Goal: Navigation & Orientation: Find specific page/section

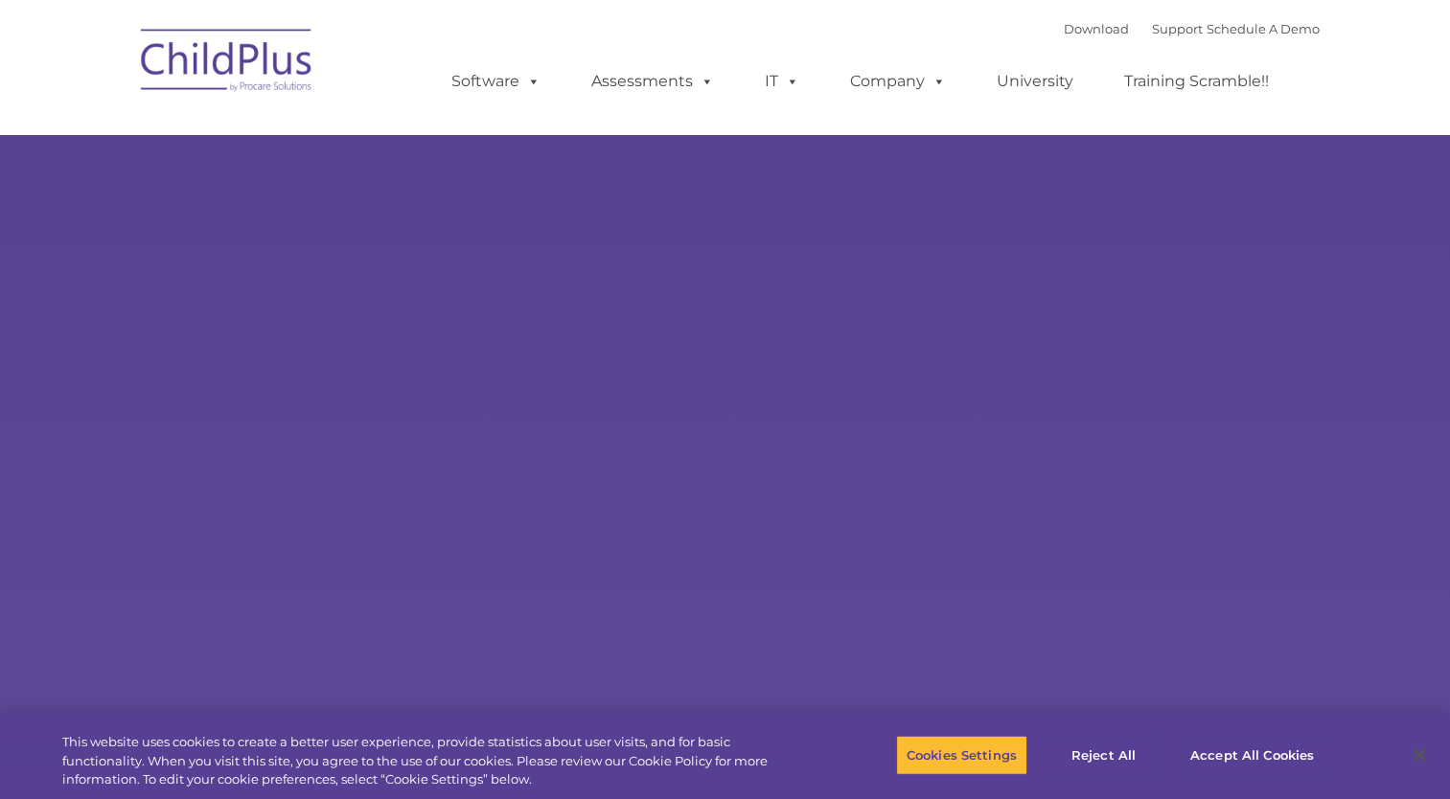
select select "MEDIUM"
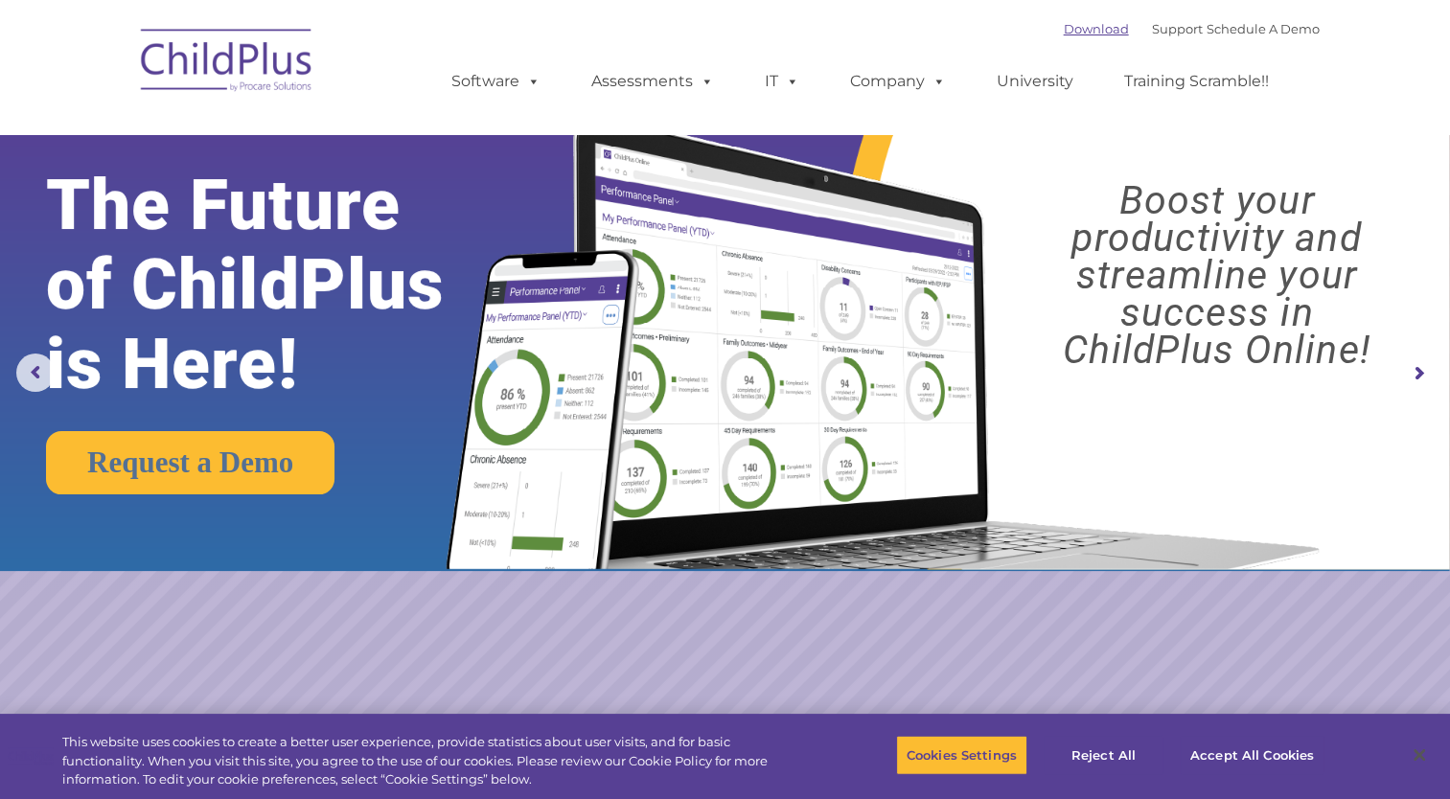
click at [1064, 36] on link "Download" at bounding box center [1096, 28] width 65 height 15
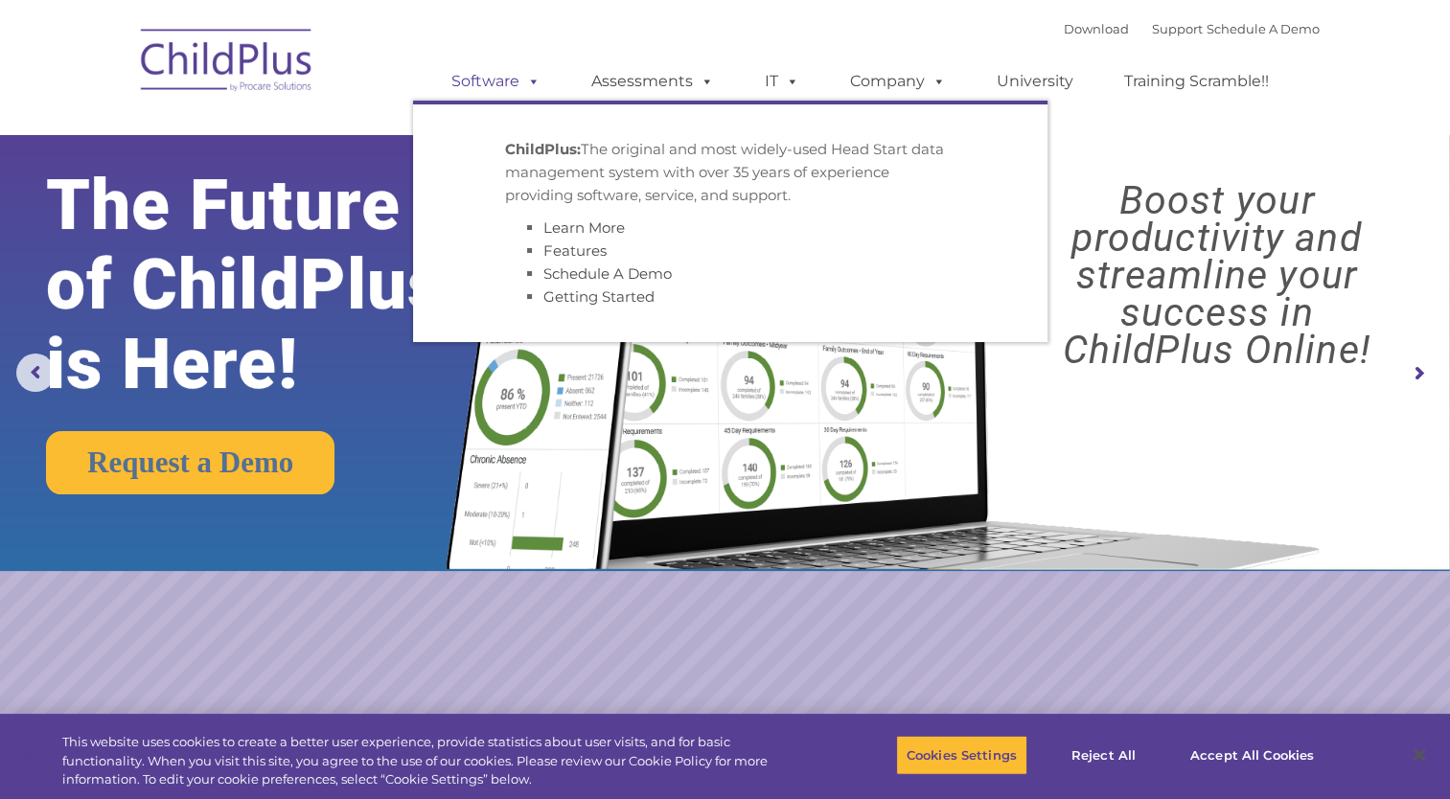
click at [500, 81] on link "Software" at bounding box center [495, 81] width 127 height 38
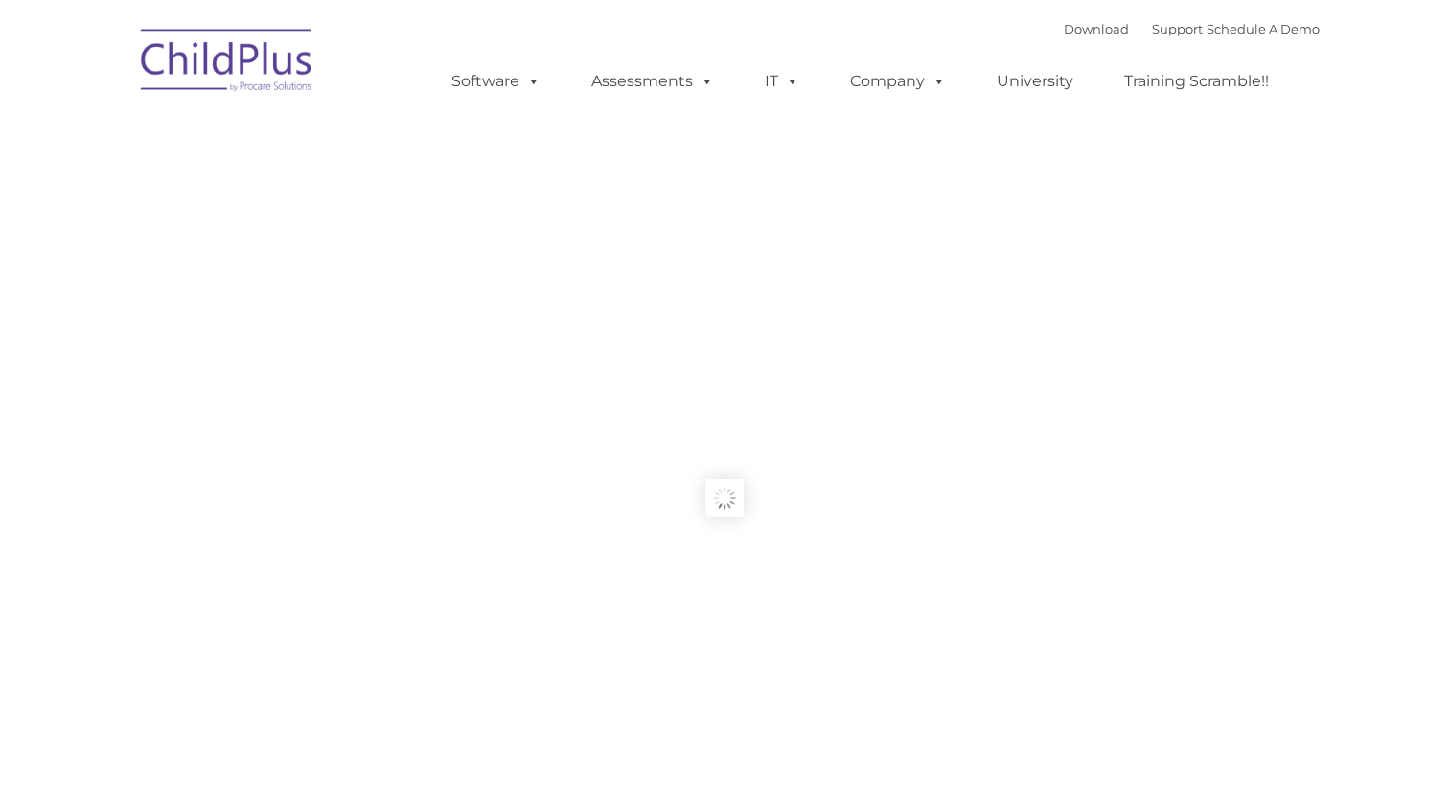
type input ""
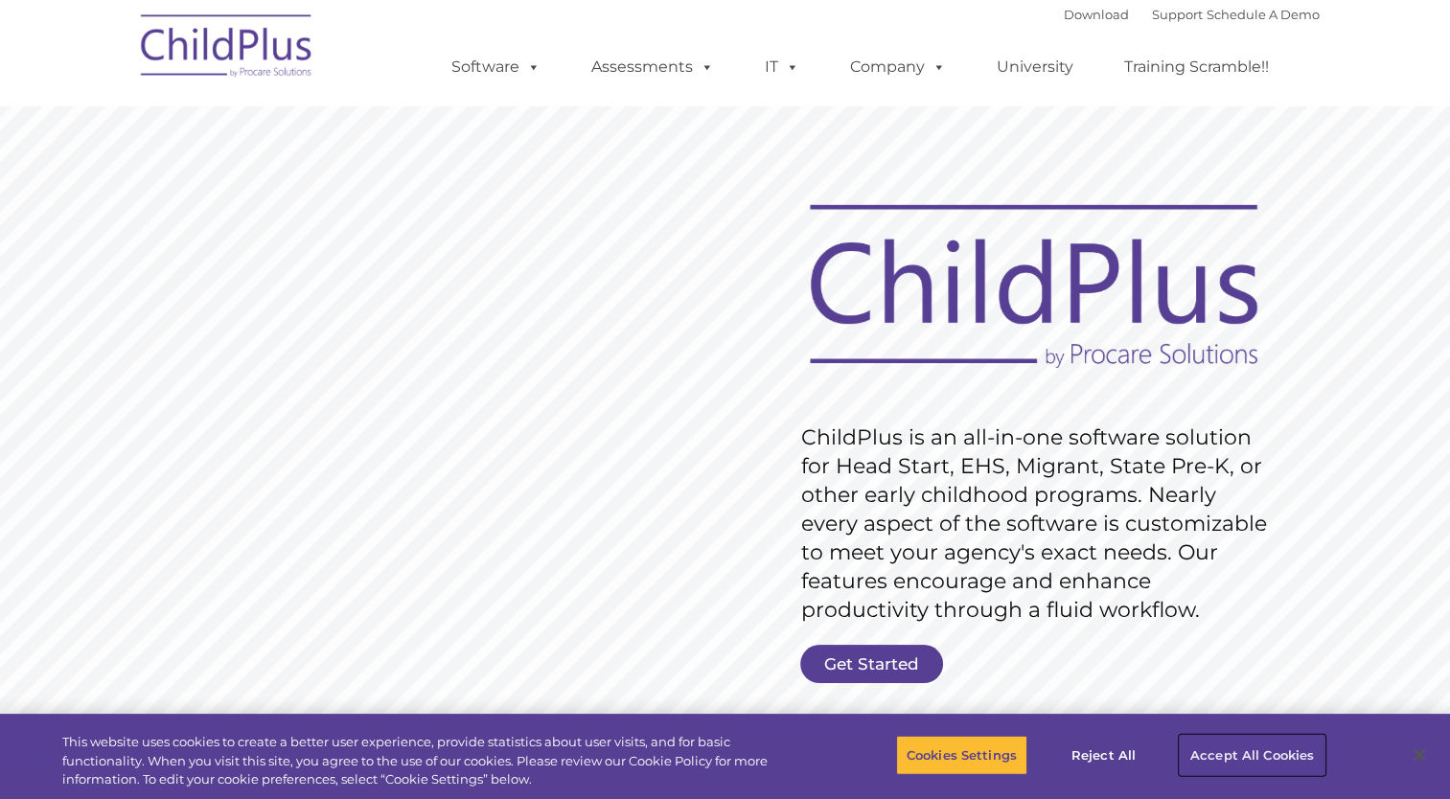
click at [1288, 753] on button "Accept All Cookies" at bounding box center [1252, 755] width 145 height 40
